Goal: Transaction & Acquisition: Obtain resource

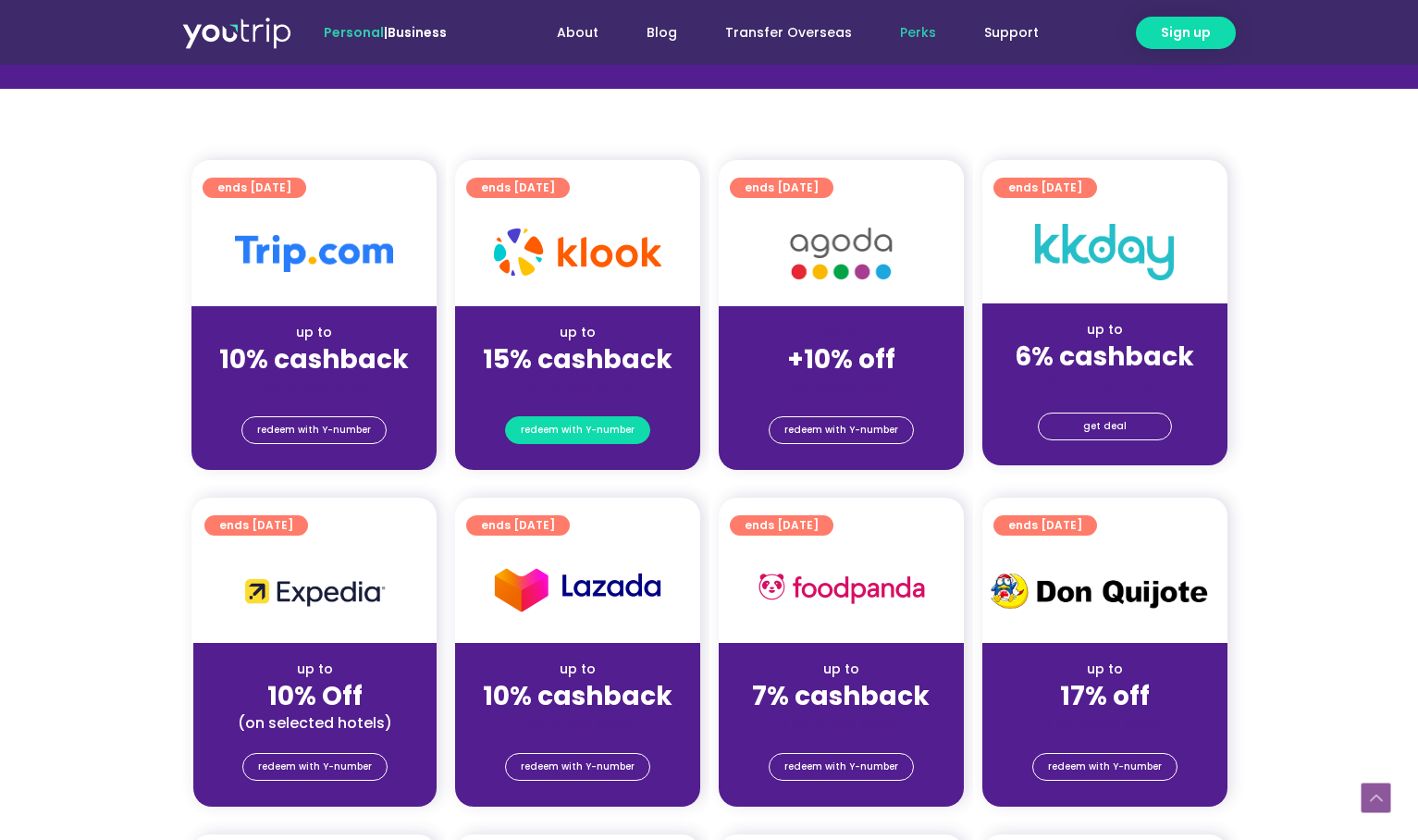
click at [578, 429] on span "redeem with Y-number" at bounding box center [578, 430] width 114 height 25
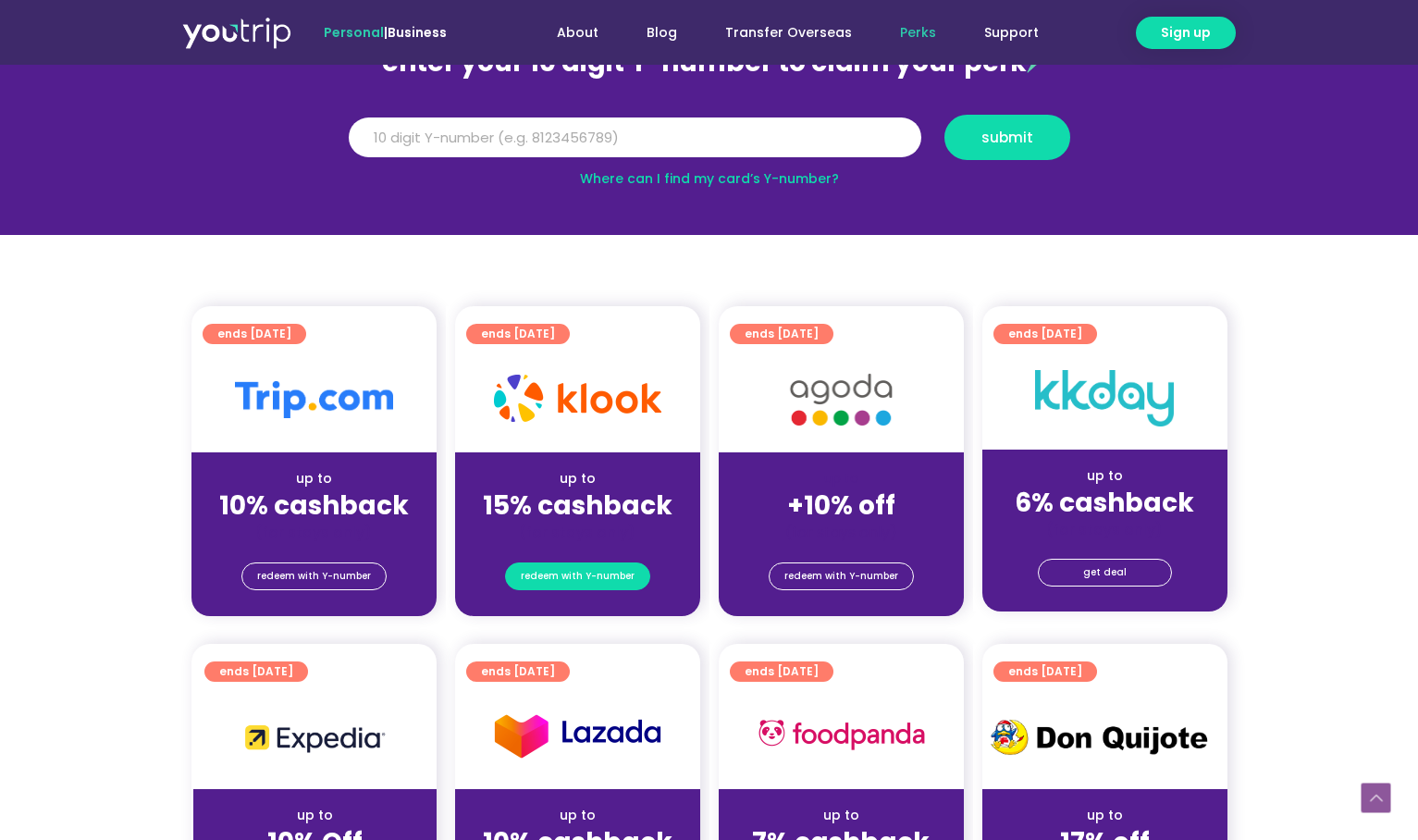
scroll to position [204, 0]
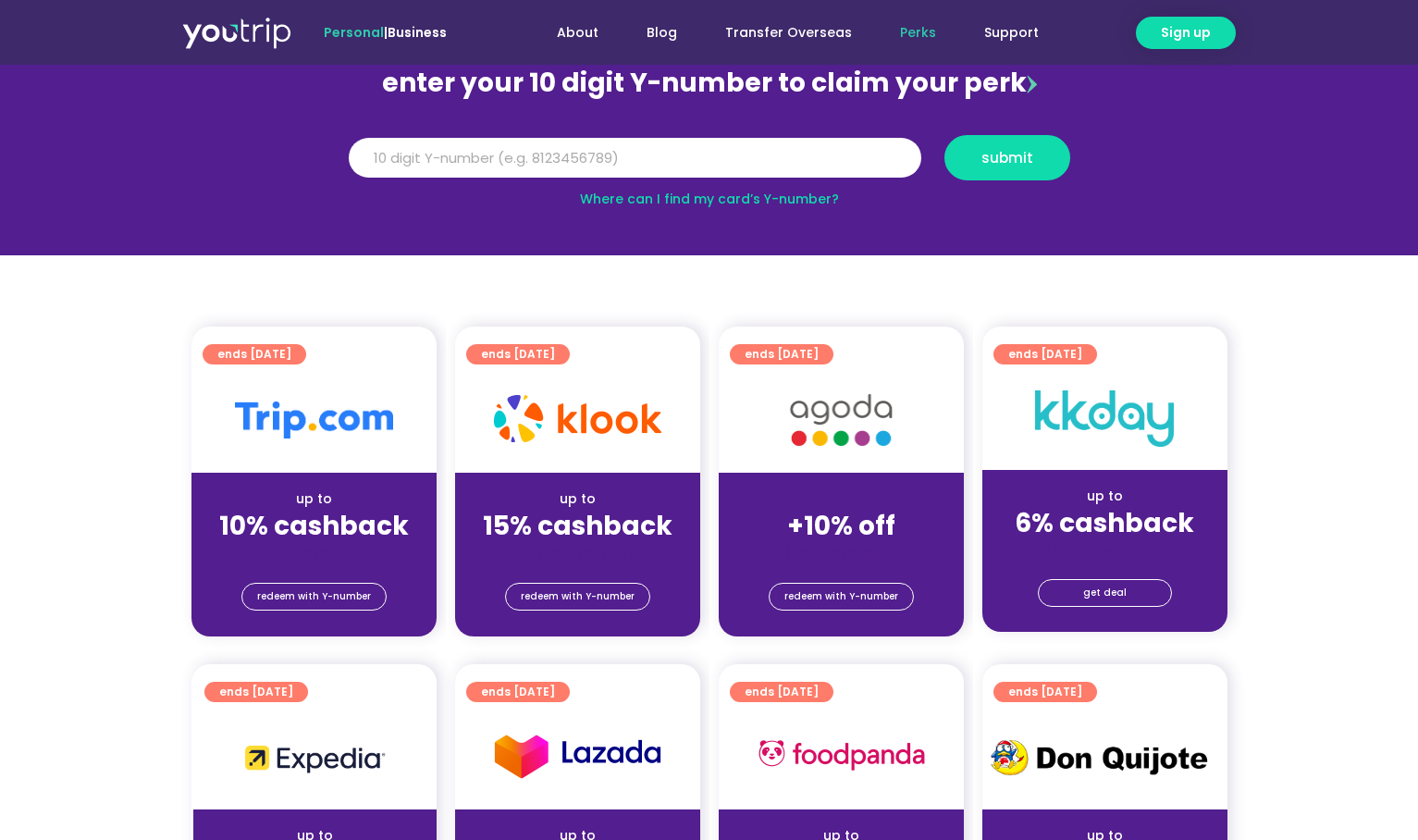
click at [582, 400] on img at bounding box center [577, 418] width 167 height 47
click at [645, 160] on input "Y Number" at bounding box center [635, 159] width 573 height 41
type input "8166825619"
click at [997, 159] on span "submit" at bounding box center [1007, 158] width 52 height 14
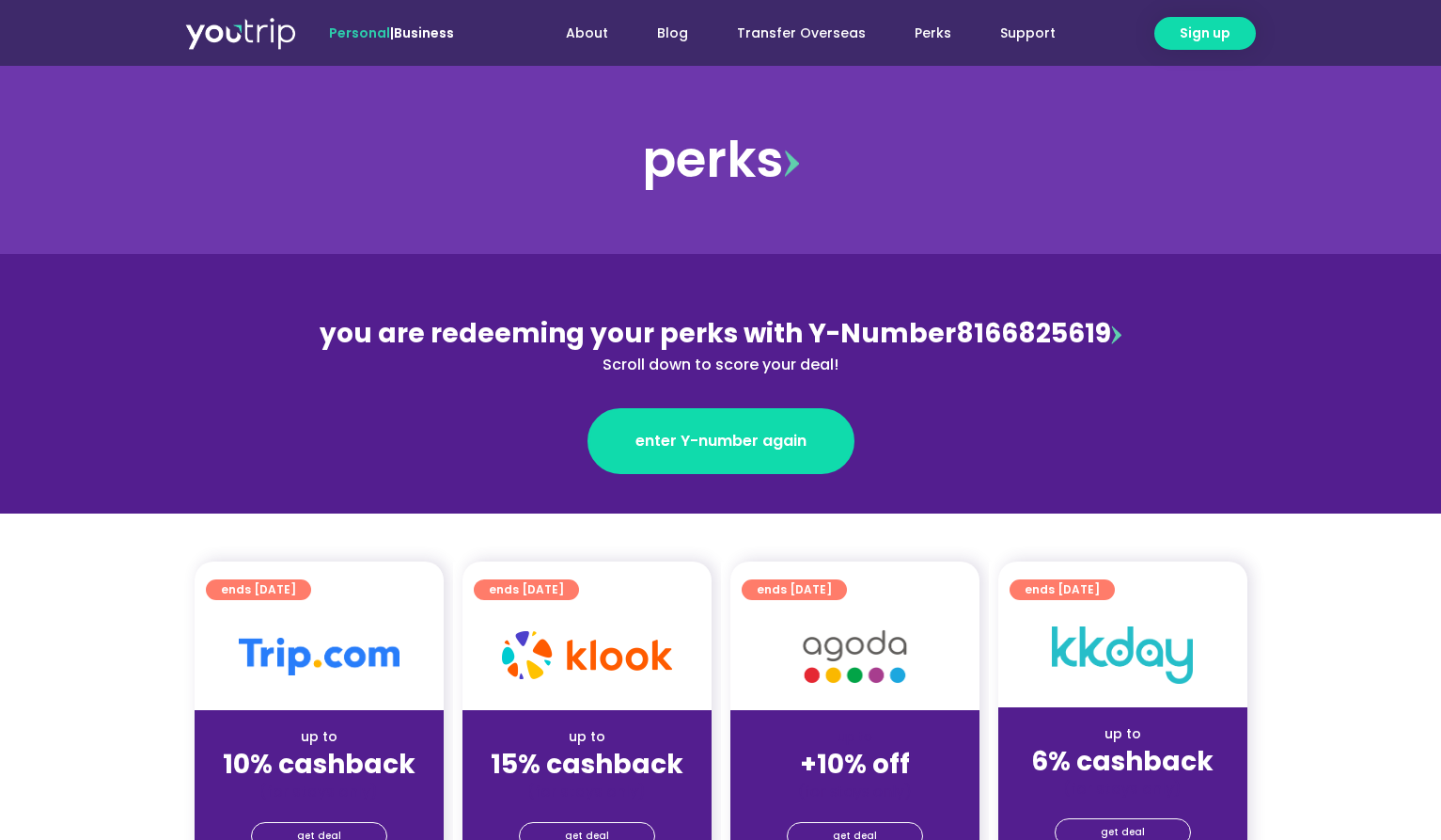
scroll to position [188, 0]
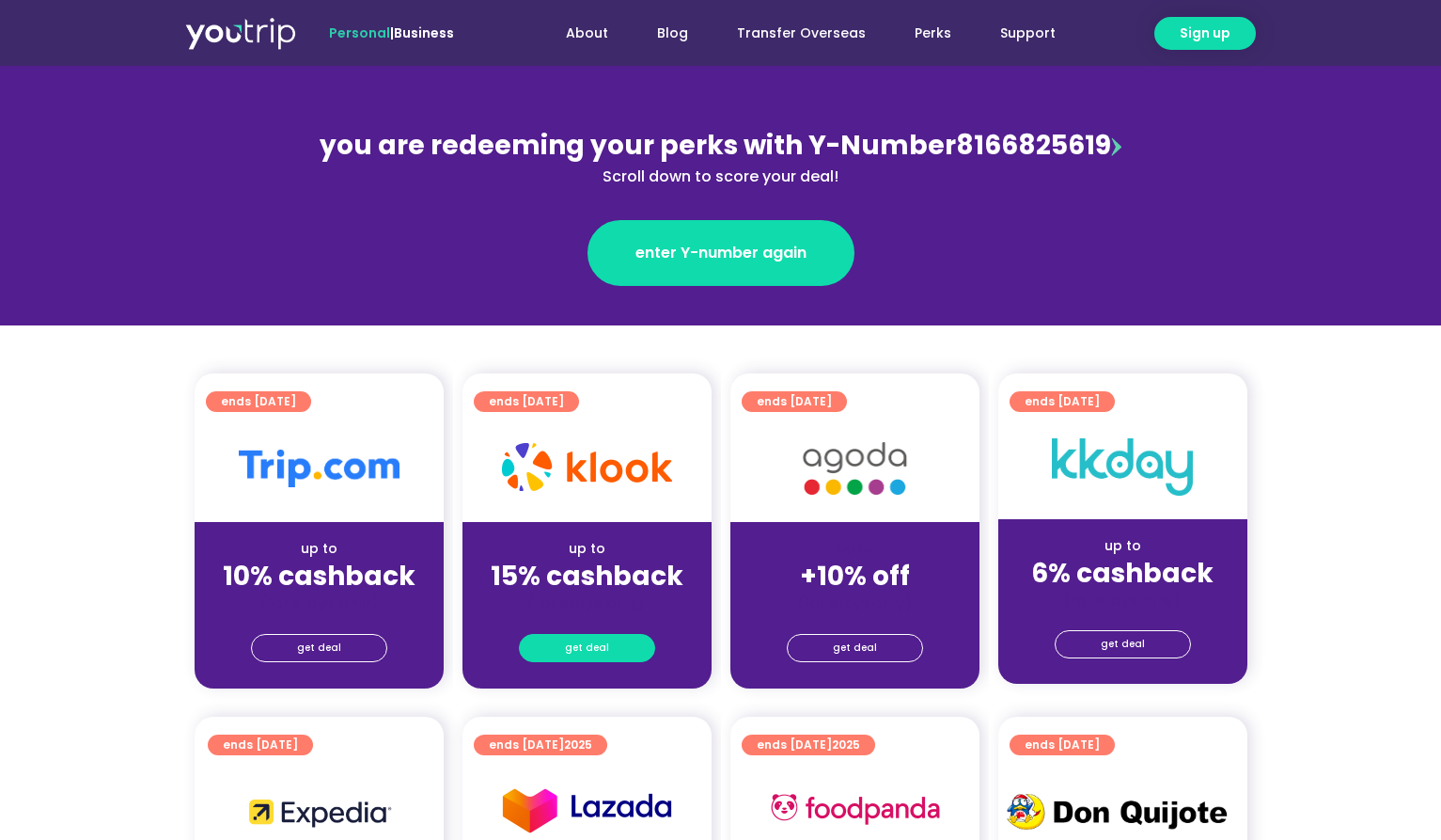
click at [589, 648] on span "get deal" at bounding box center [587, 648] width 44 height 26
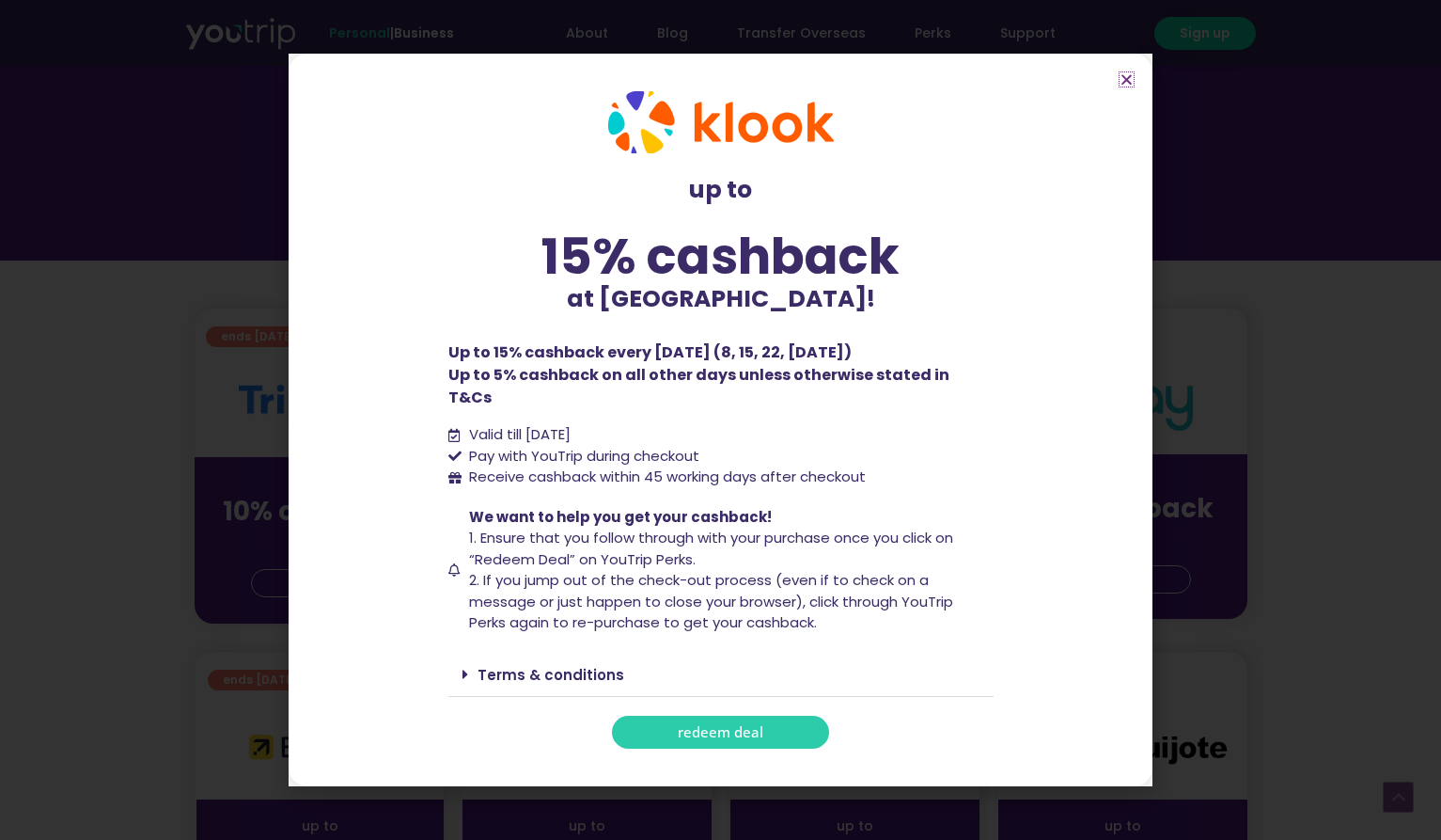
scroll to position [376, 0]
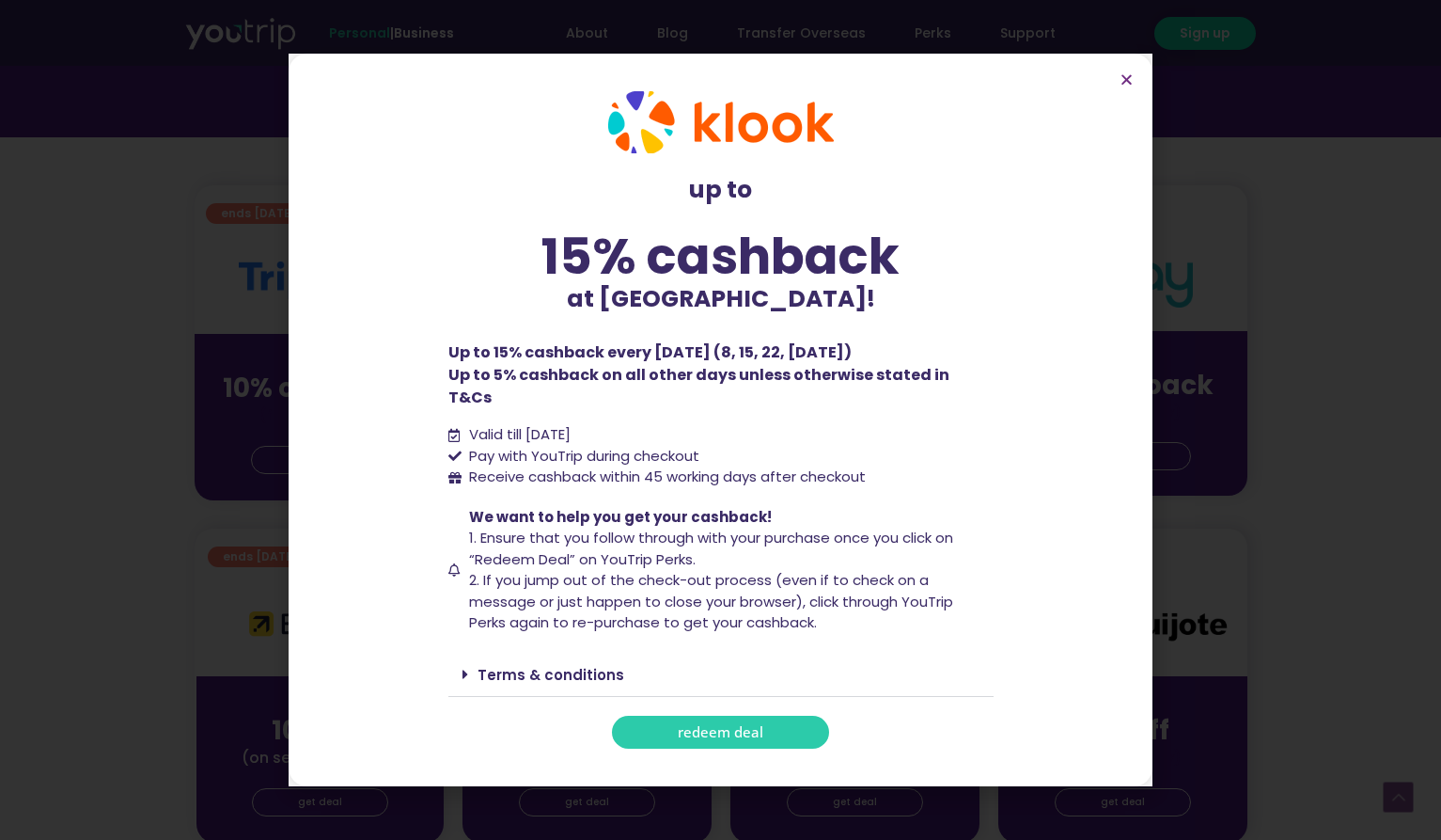
click at [529, 665] on link "Terms & conditions" at bounding box center [550, 675] width 146 height 20
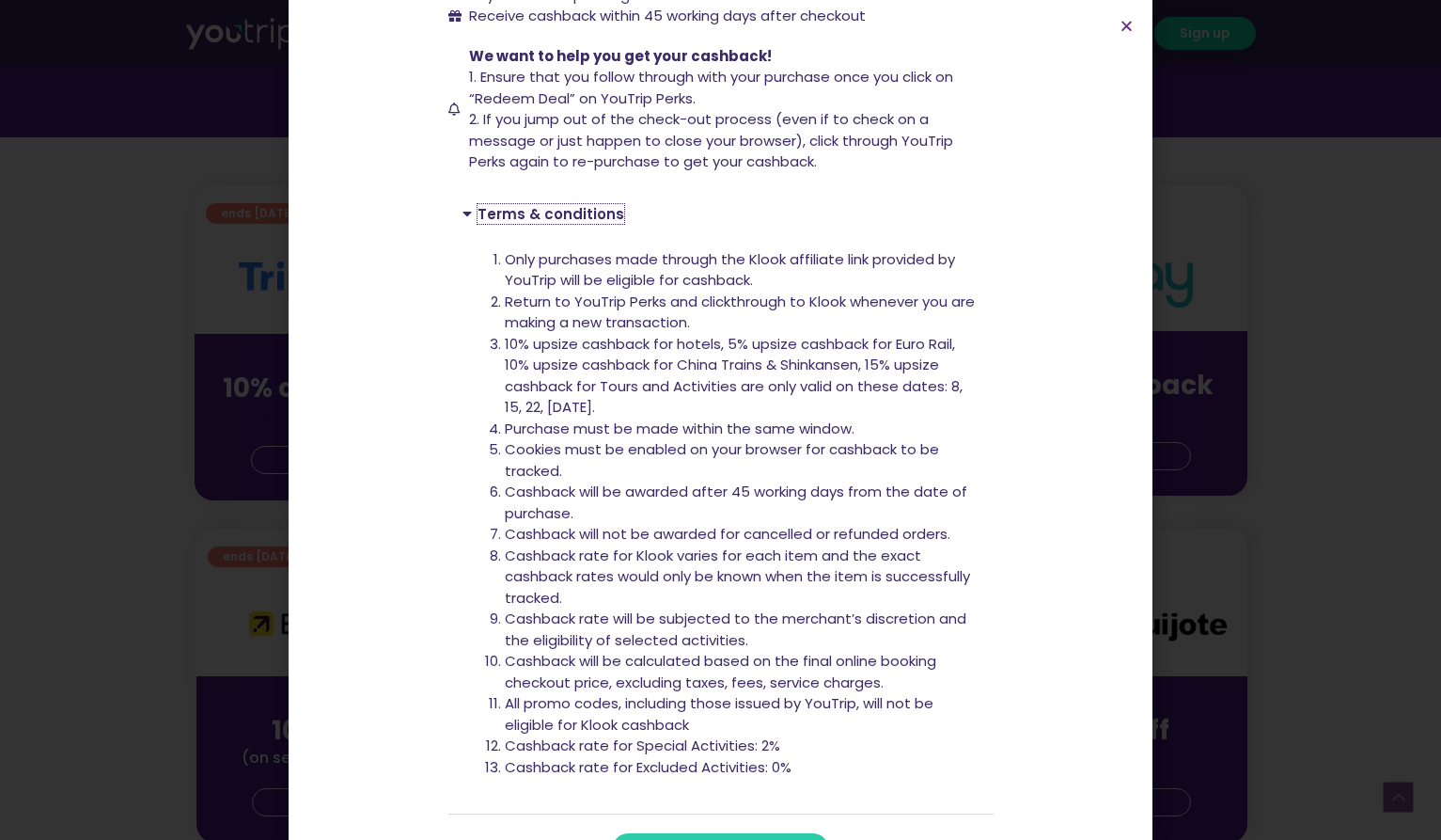
scroll to position [434, 0]
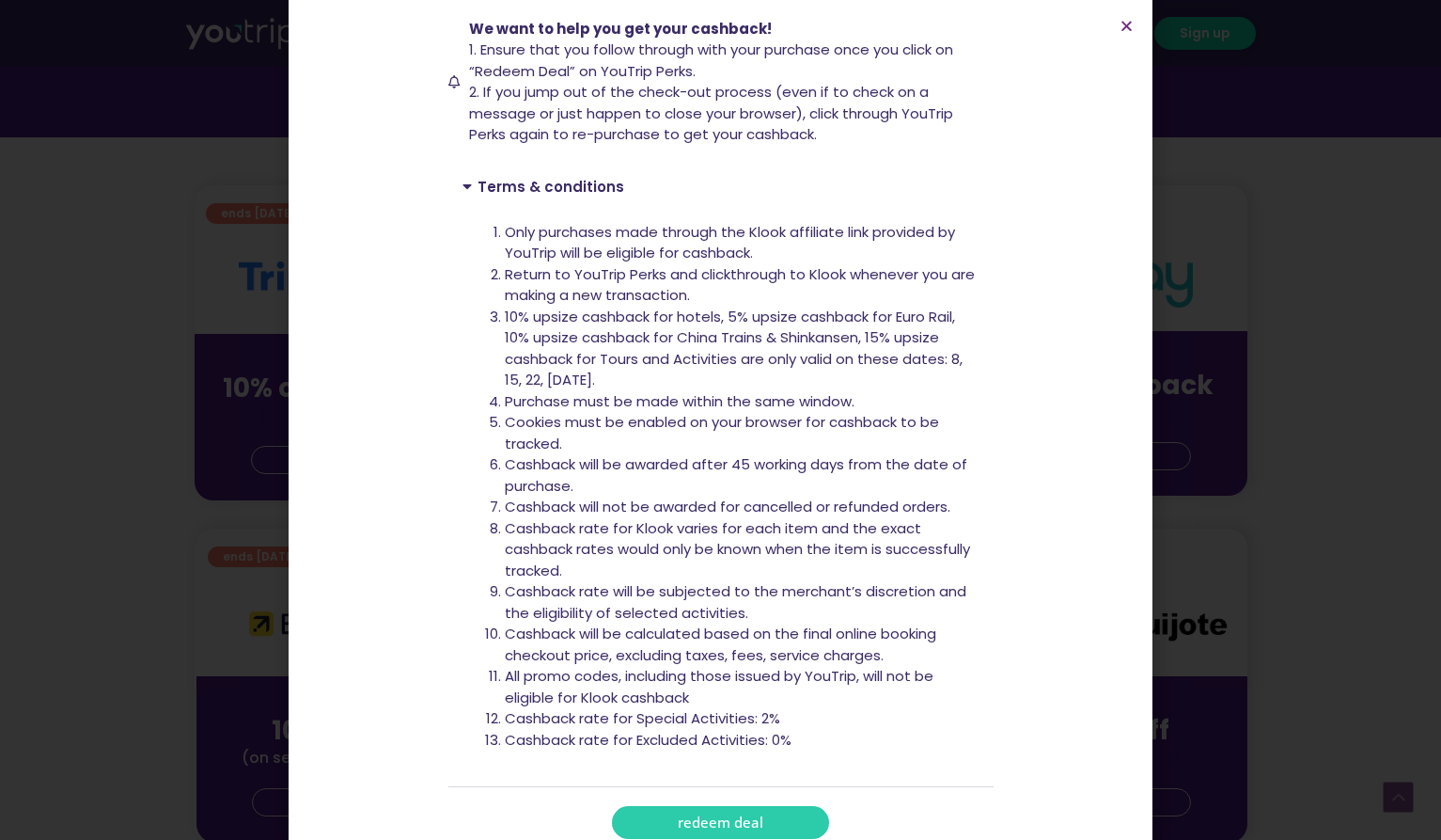
click at [734, 815] on span "redeem deal" at bounding box center [720, 822] width 86 height 14
